Goal: Transaction & Acquisition: Download file/media

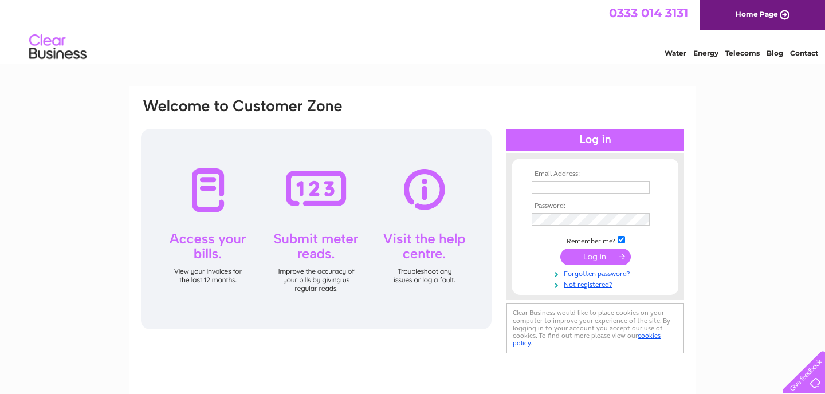
type input "[EMAIL_ADDRESS][DOMAIN_NAME]"
click at [594, 259] on input "submit" at bounding box center [595, 257] width 70 height 16
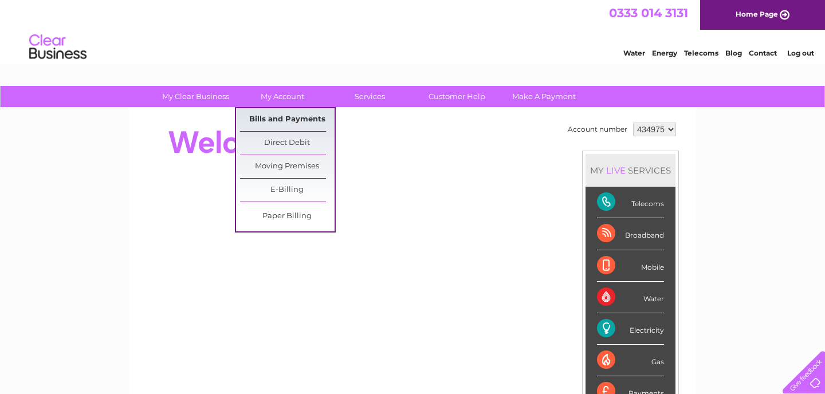
click at [291, 121] on link "Bills and Payments" at bounding box center [287, 119] width 95 height 23
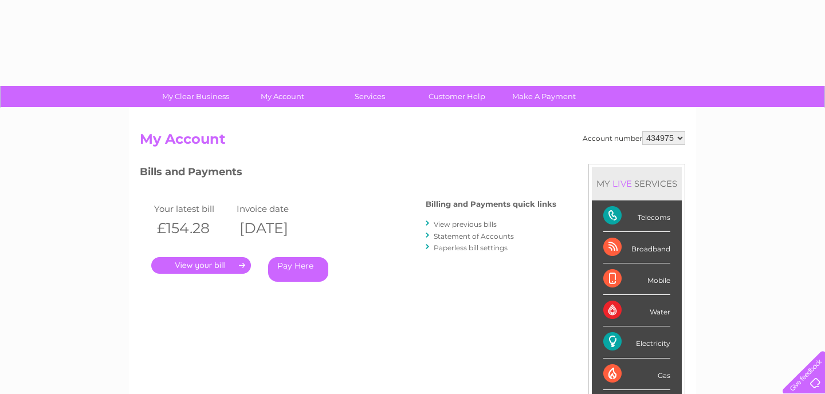
click at [221, 261] on link "." at bounding box center [201, 265] width 100 height 17
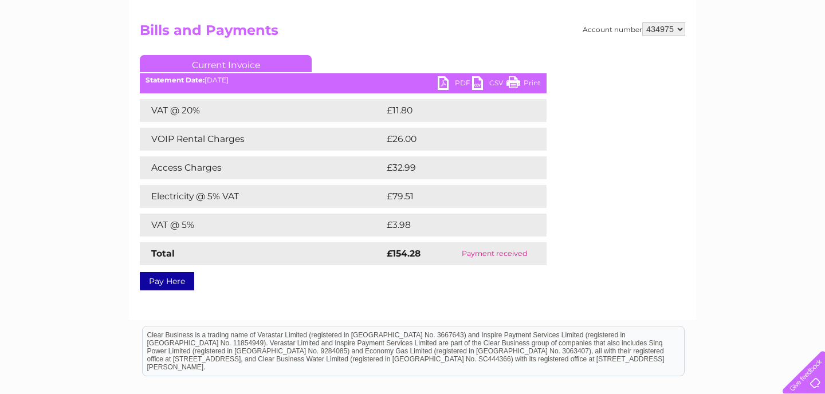
scroll to position [108, 0]
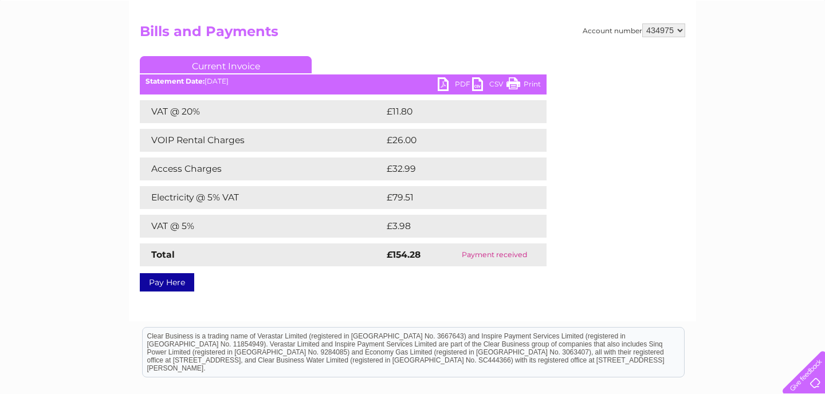
click at [227, 66] on link "Current Invoice" at bounding box center [226, 64] width 172 height 17
click at [474, 84] on link "CSV" at bounding box center [489, 85] width 34 height 17
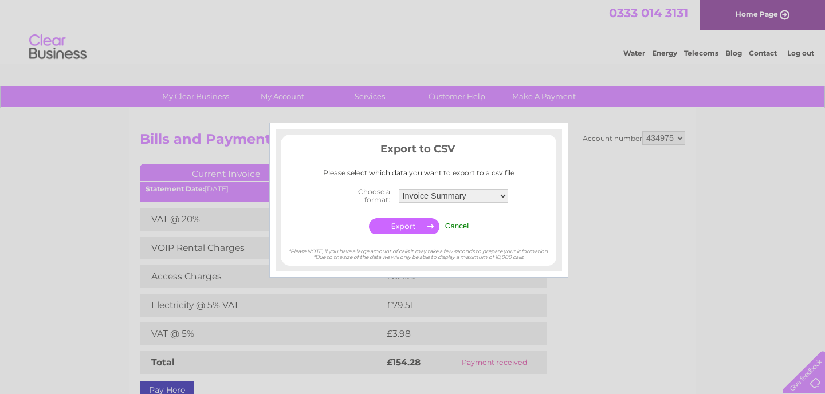
click at [457, 224] on input "Cancel" at bounding box center [457, 226] width 24 height 9
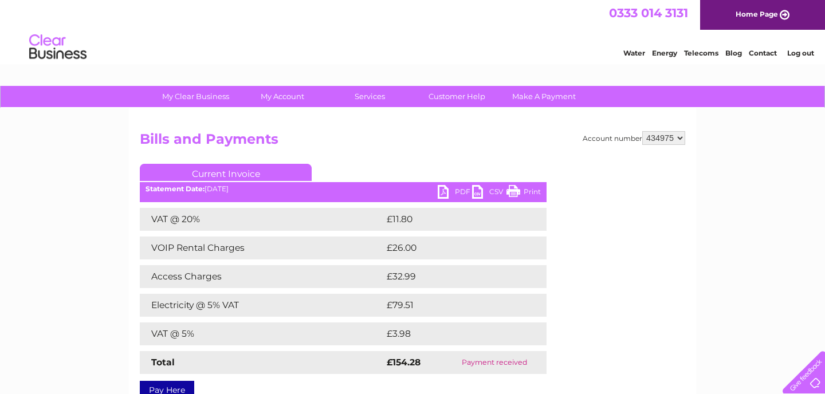
click at [443, 191] on link "PDF" at bounding box center [455, 193] width 34 height 17
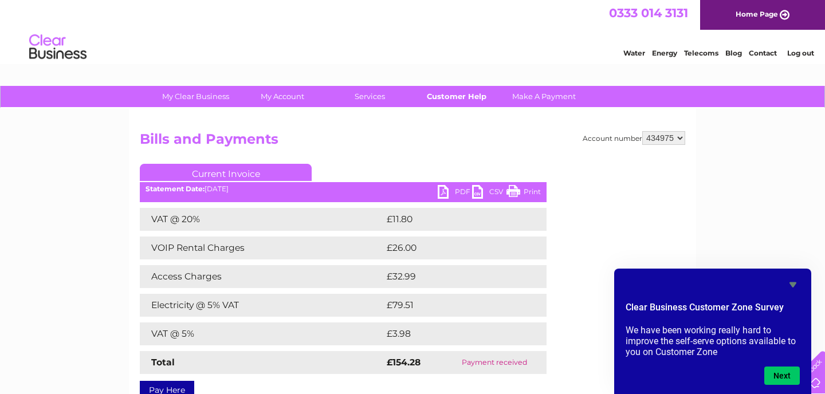
click at [447, 96] on link "Customer Help" at bounding box center [457, 96] width 95 height 21
